Goal: Navigation & Orientation: Understand site structure

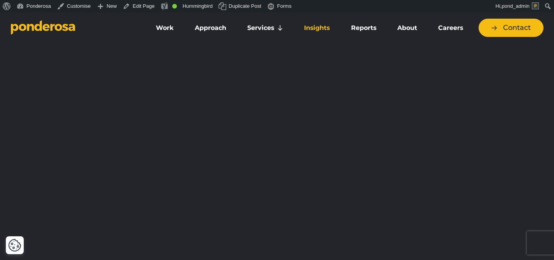
click at [327, 30] on link "Insights" at bounding box center [317, 28] width 44 height 16
click at [59, 24] on icon "Go to homepage" at bounding box center [57, 27] width 7 height 7
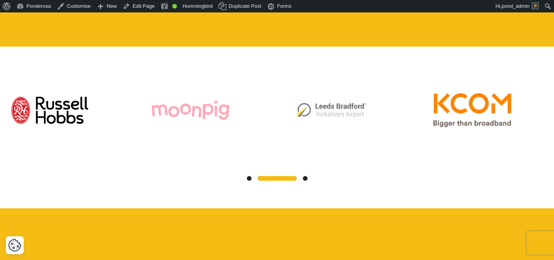
scroll to position [732, 0]
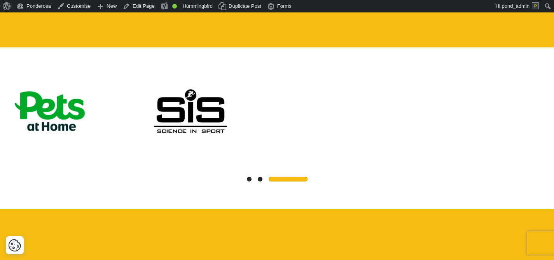
click at [302, 177] on span at bounding box center [288, 179] width 39 height 5
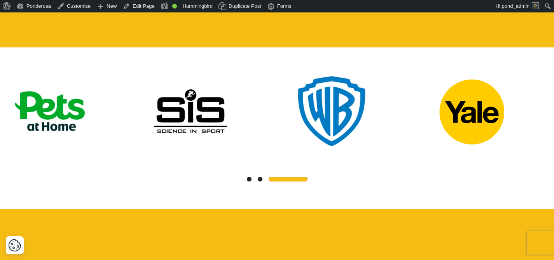
click at [248, 177] on span at bounding box center [249, 179] width 5 height 5
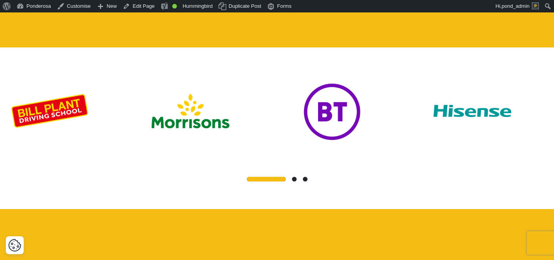
click at [294, 177] on span at bounding box center [294, 179] width 5 height 5
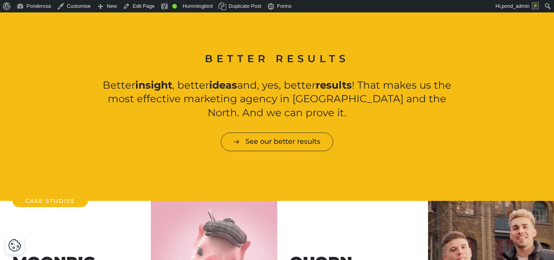
scroll to position [945, 0]
